Goal: Task Accomplishment & Management: Manage account settings

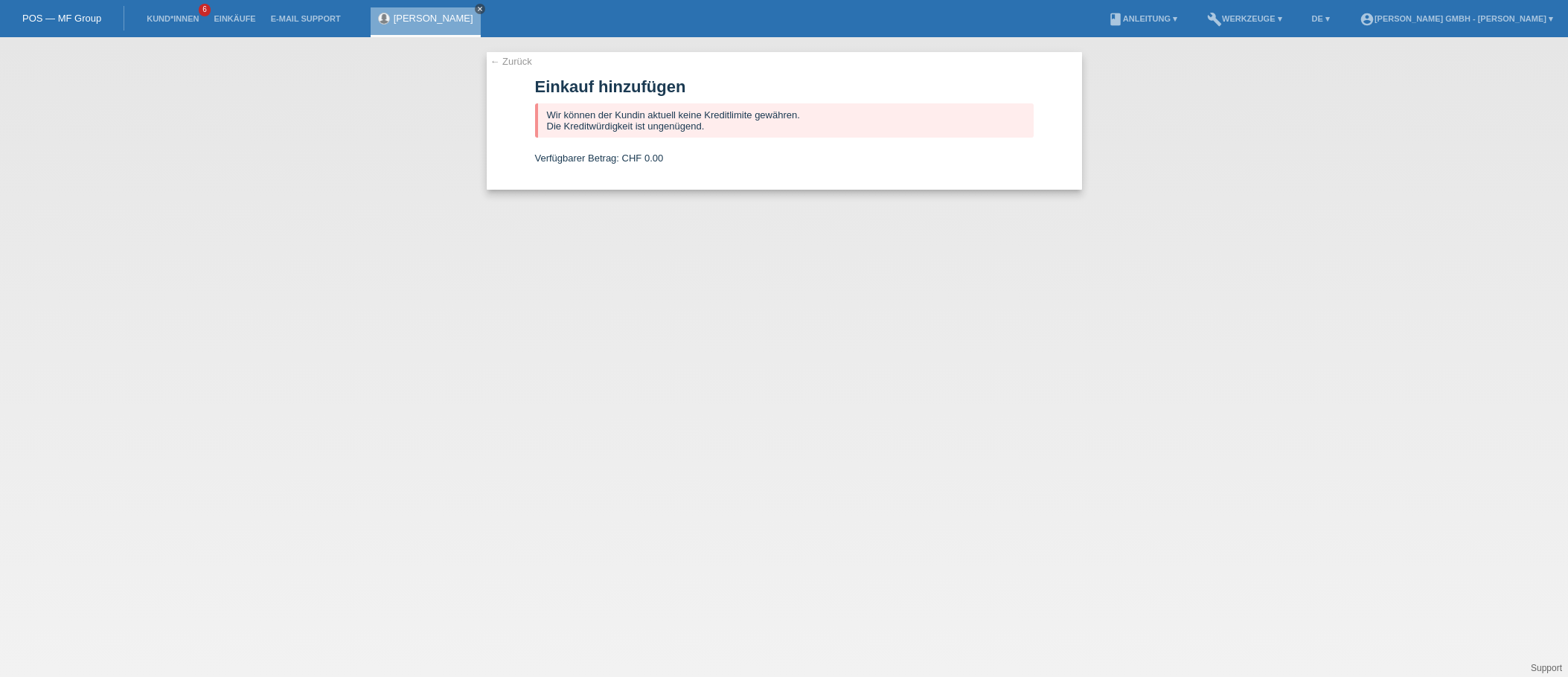
click at [476, 9] on icon "close" at bounding box center [480, 9] width 7 height 7
click at [179, 26] on li "Kund*innen 6" at bounding box center [172, 19] width 67 height 38
click at [170, 15] on link "Kund*innen" at bounding box center [172, 19] width 67 height 9
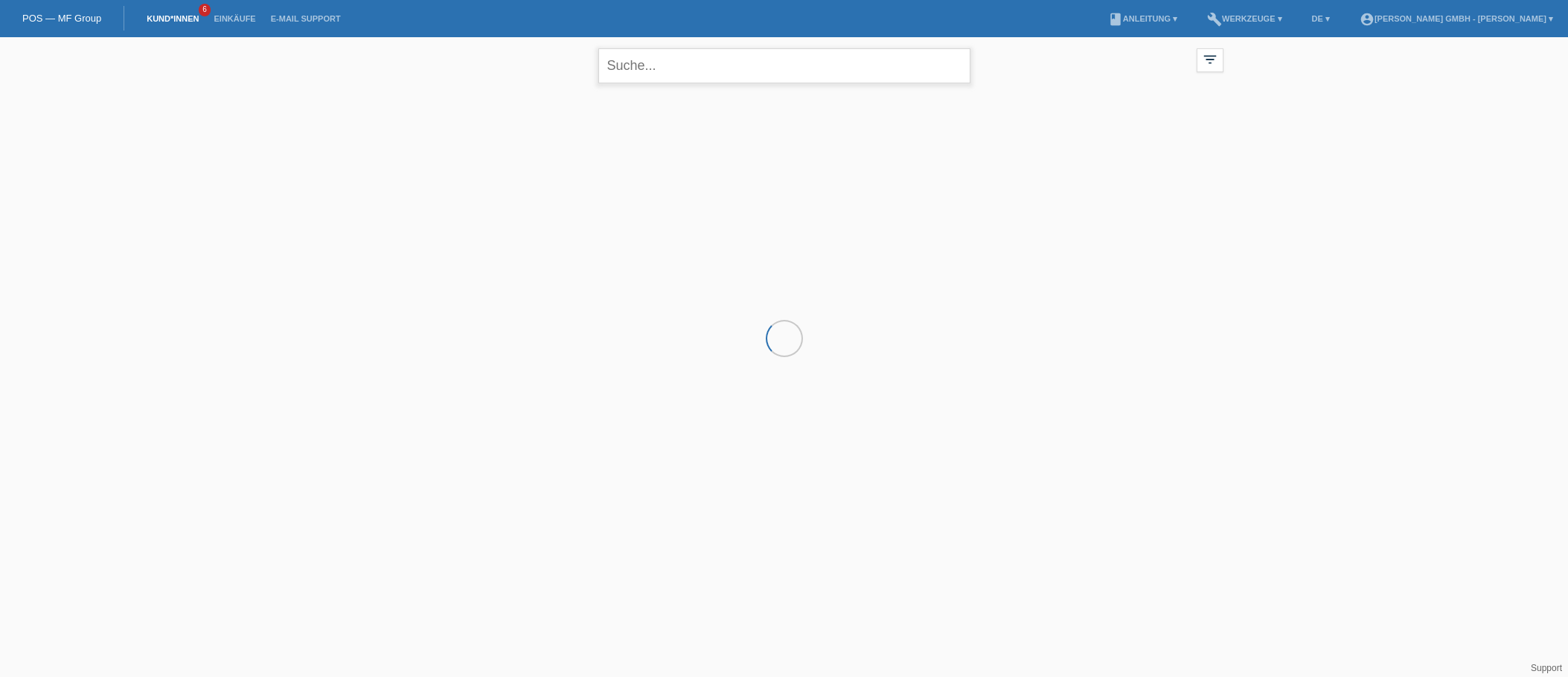
click at [637, 63] on input "text" at bounding box center [784, 66] width 372 height 35
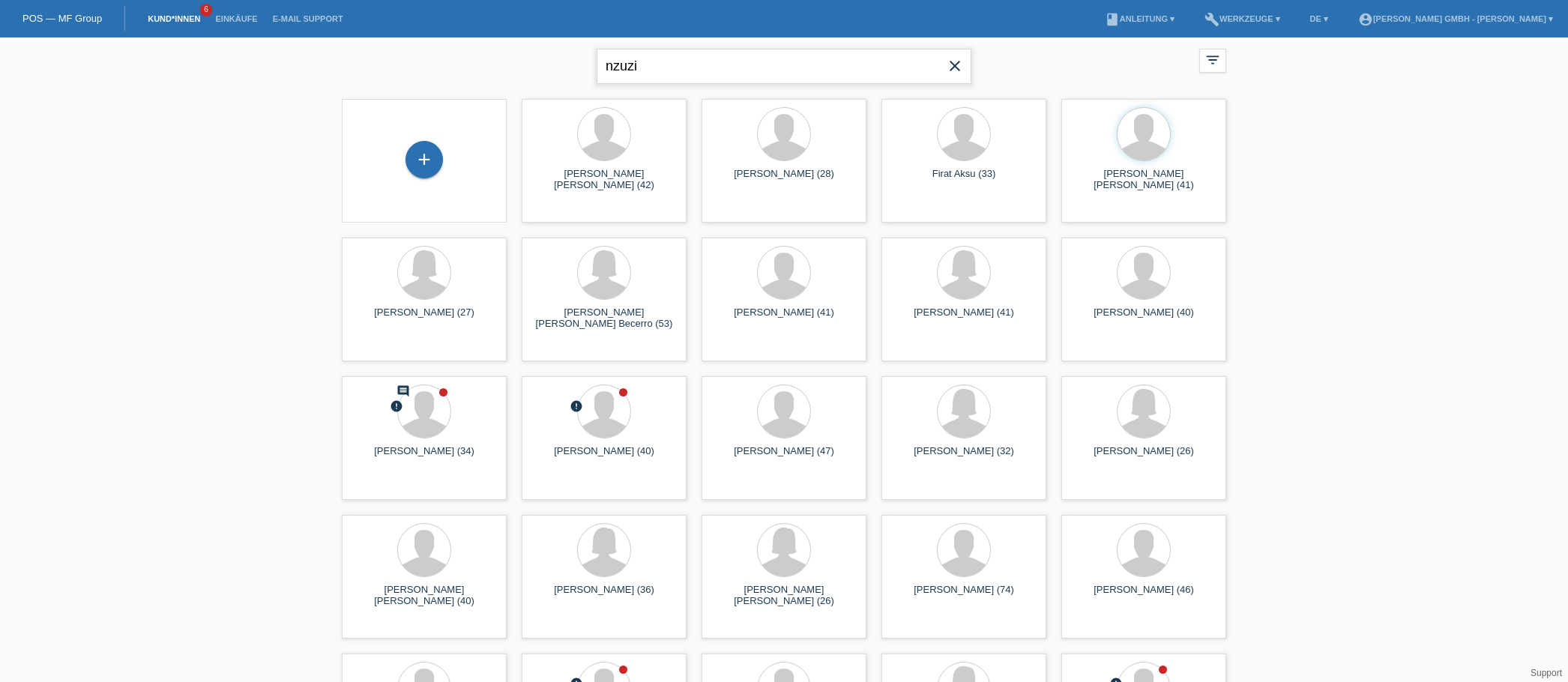
type input "nzuzi"
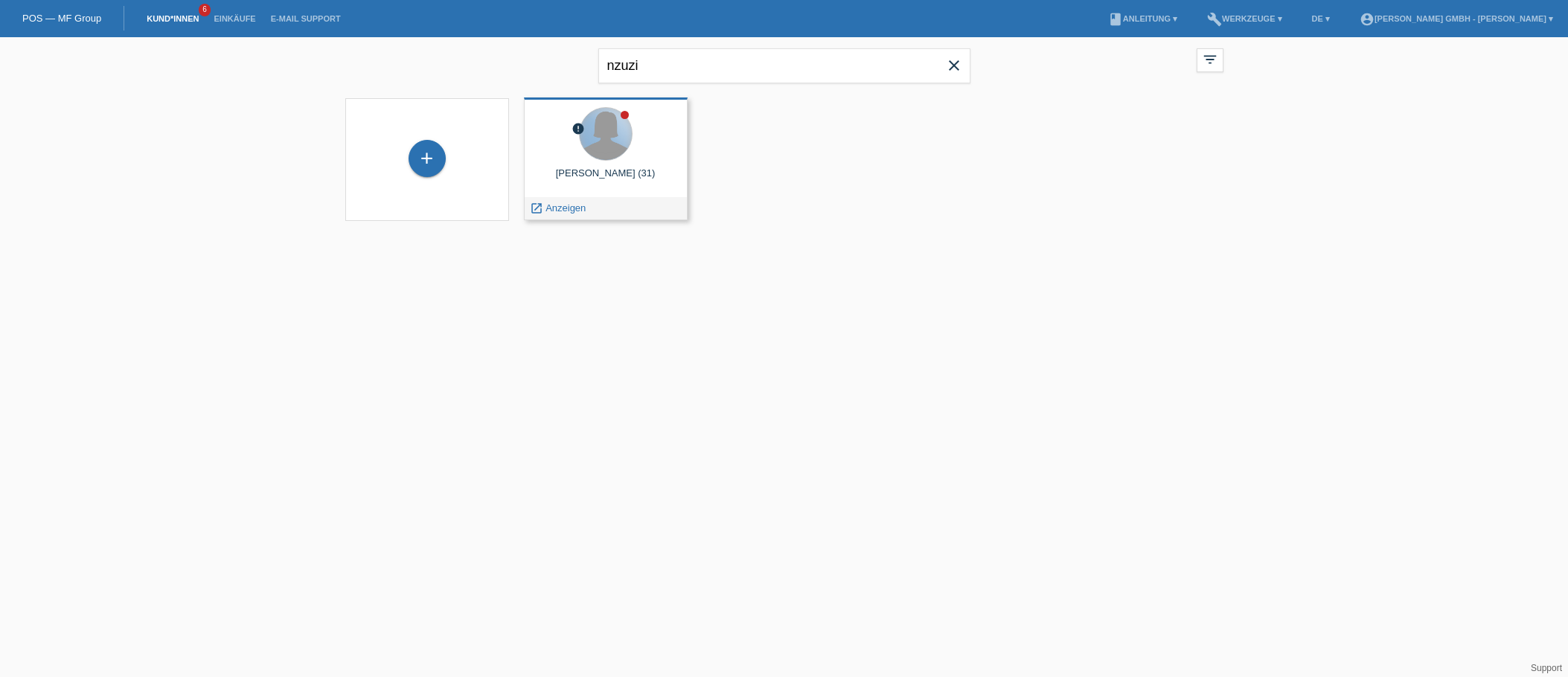
click at [600, 154] on div at bounding box center [606, 133] width 52 height 52
click at [563, 205] on span "Anzeigen" at bounding box center [566, 208] width 40 height 11
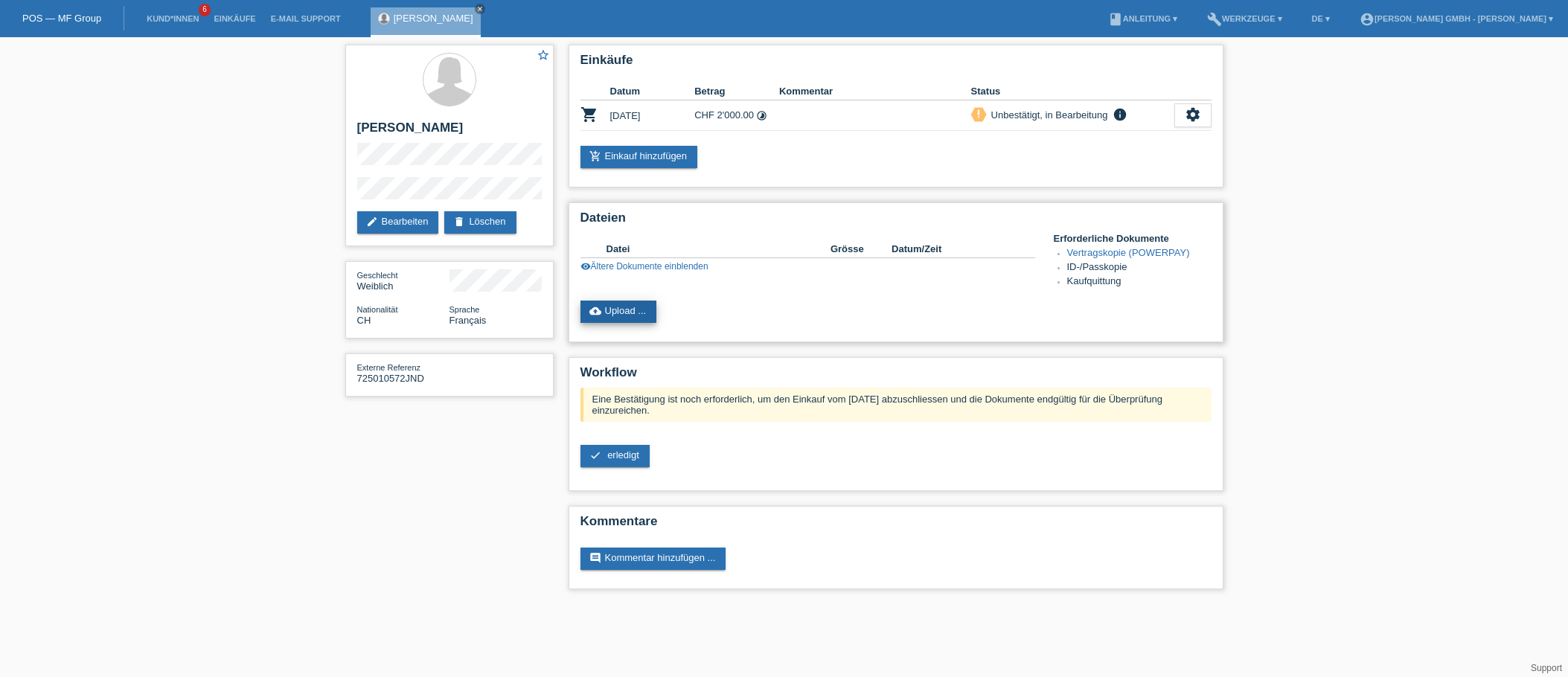
click at [624, 318] on link "cloud_upload Upload ..." at bounding box center [618, 312] width 77 height 22
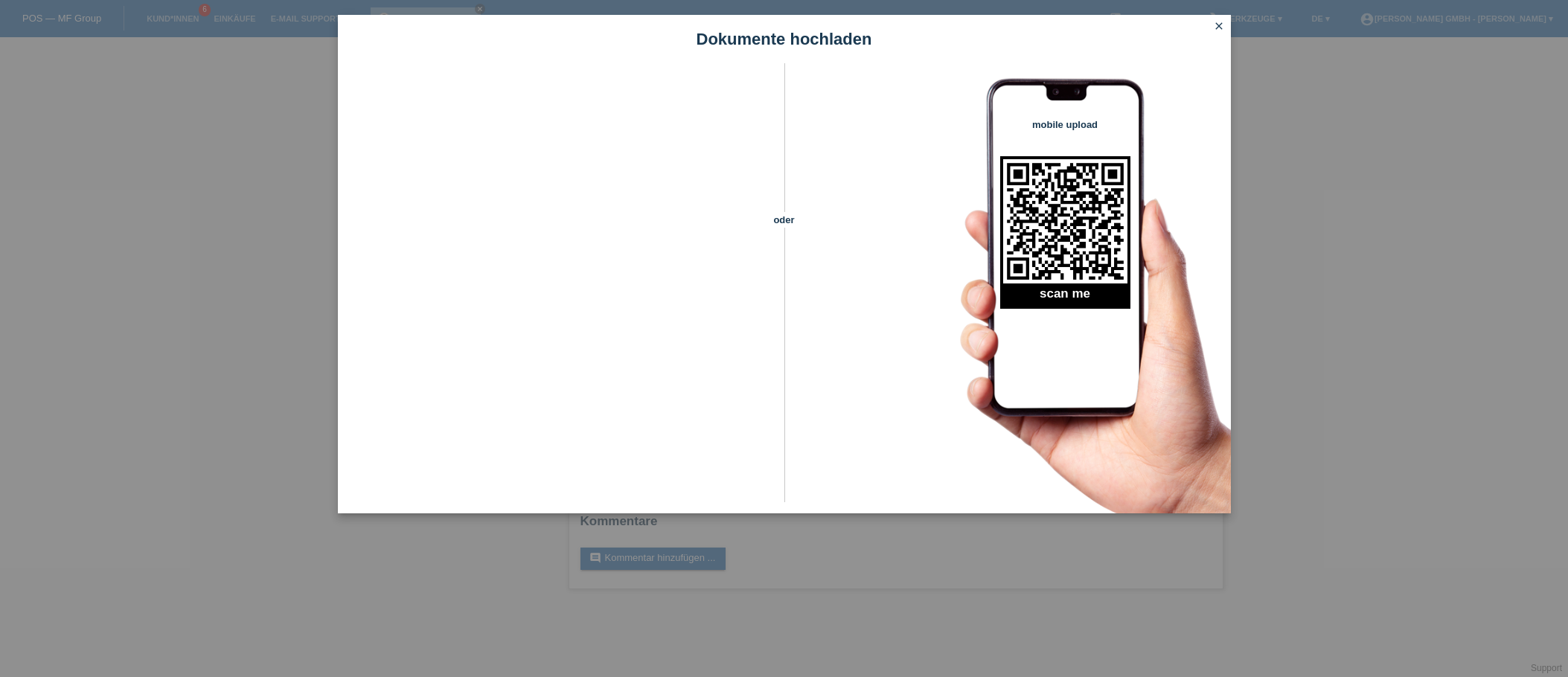
click at [1220, 30] on icon "close" at bounding box center [1219, 26] width 12 height 12
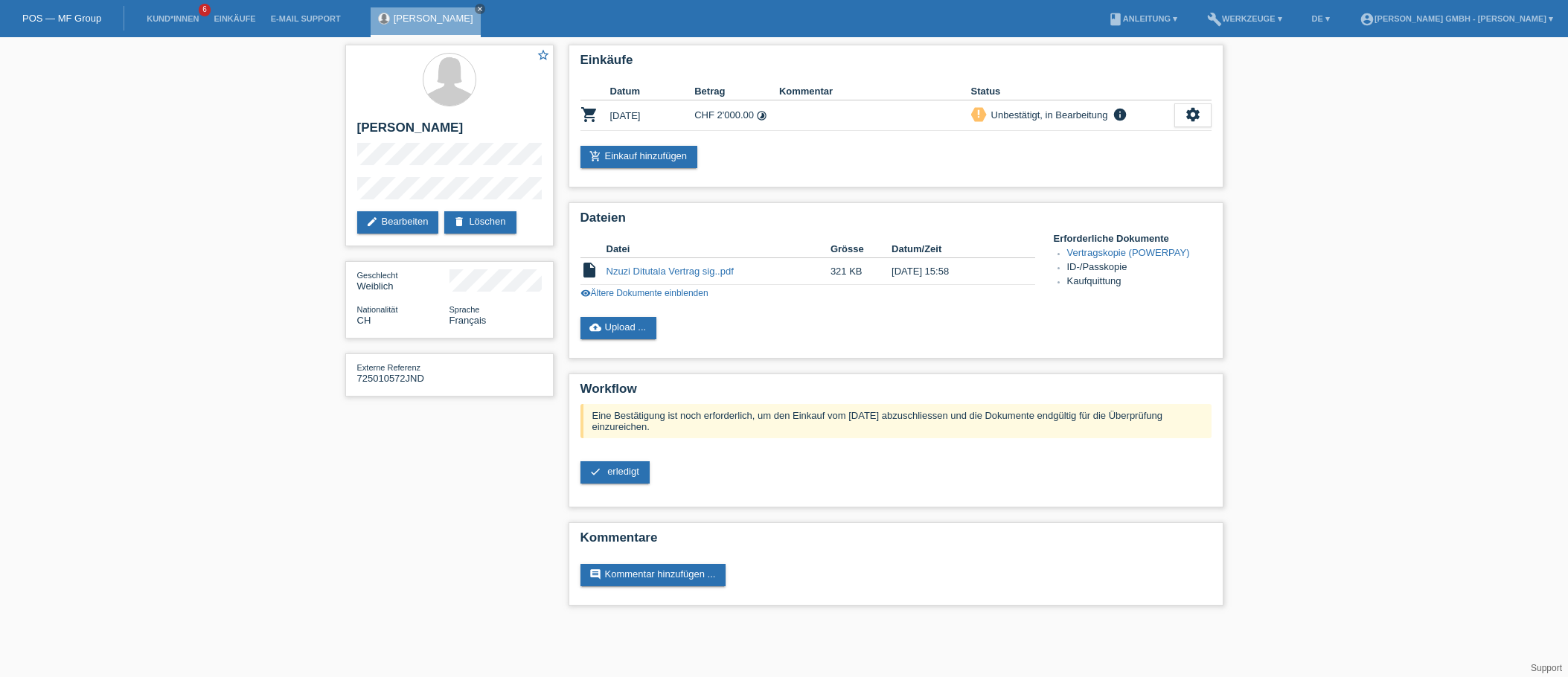
click at [418, 470] on div "star_border Jalene Nzuzi Ditutala edit Bearbeiten delete Löschen Geschlecht Wei…" at bounding box center [784, 329] width 893 height 584
click at [483, 6] on icon "close" at bounding box center [480, 9] width 7 height 7
click at [1313, 130] on div "star_border Jalene Nzuzi Ditutala edit Bearbeiten delete Löschen Geschlecht Wei…" at bounding box center [784, 329] width 1568 height 584
click at [171, 18] on link "Kund*innen" at bounding box center [172, 19] width 67 height 9
